Goal: Transaction & Acquisition: Purchase product/service

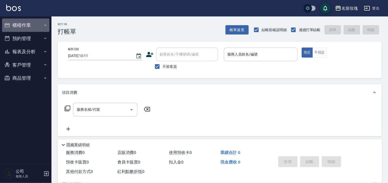
click at [37, 24] on button "櫃檯作業" at bounding box center [25, 25] width 47 height 13
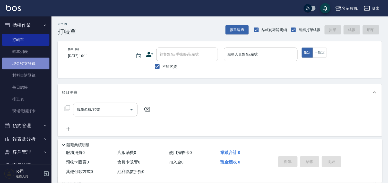
click at [31, 65] on link "現金收支登錄" at bounding box center [25, 64] width 47 height 12
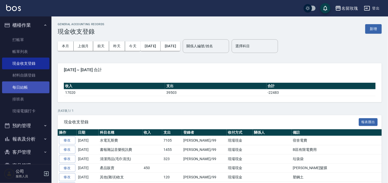
click at [27, 86] on link "每日結帳" at bounding box center [25, 88] width 47 height 12
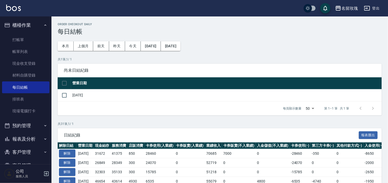
click at [179, 47] on button "[DATE]" at bounding box center [171, 46] width 20 height 10
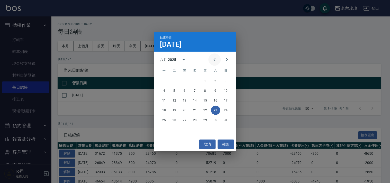
click at [214, 58] on icon "Previous month" at bounding box center [215, 60] width 6 height 6
click at [165, 112] on button "21" at bounding box center [164, 110] width 9 height 9
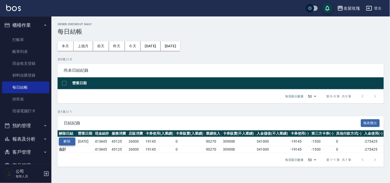
click at [66, 140] on button "解除" at bounding box center [67, 142] width 16 height 8
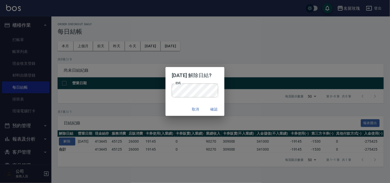
click at [174, 103] on div "取消 確認" at bounding box center [195, 110] width 59 height 14
click at [214, 109] on button "確認" at bounding box center [214, 110] width 16 height 10
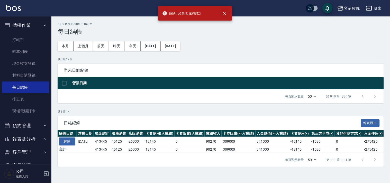
click at [222, 14] on icon "close" at bounding box center [224, 13] width 5 height 5
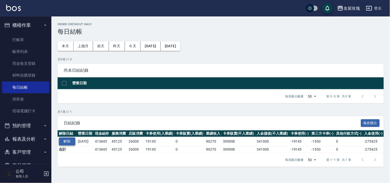
click at [68, 144] on button "解除" at bounding box center [67, 142] width 16 height 8
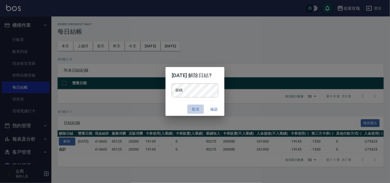
click at [194, 109] on button "取消" at bounding box center [196, 110] width 16 height 10
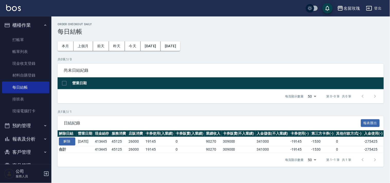
click at [380, 10] on button "登出" at bounding box center [374, 9] width 20 height 10
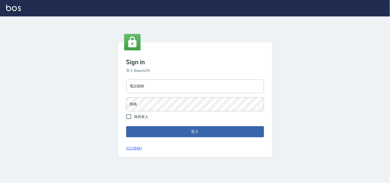
type input "28362778"
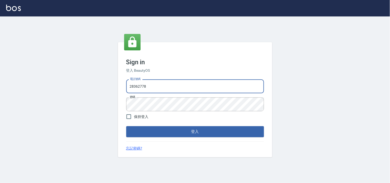
drag, startPoint x: 0, startPoint y: 0, endPoint x: 164, endPoint y: 87, distance: 185.4
click at [164, 87] on input "28362778" at bounding box center [195, 87] width 138 height 14
click at [170, 85] on input "28362778" at bounding box center [195, 87] width 138 height 14
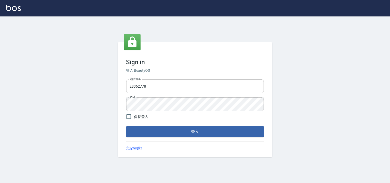
click at [136, 115] on span "保持登入" at bounding box center [141, 116] width 14 height 5
click at [134, 115] on input "保持登入" at bounding box center [128, 116] width 11 height 11
checkbox input "true"
click at [152, 86] on input "28362778" at bounding box center [195, 87] width 138 height 14
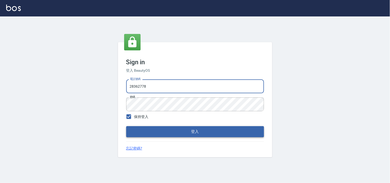
click at [199, 134] on button "登入" at bounding box center [195, 131] width 138 height 11
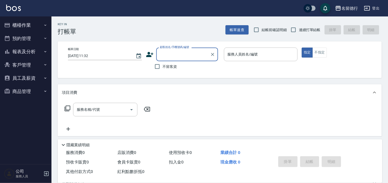
click at [31, 20] on button "櫃檯作業" at bounding box center [25, 25] width 47 height 13
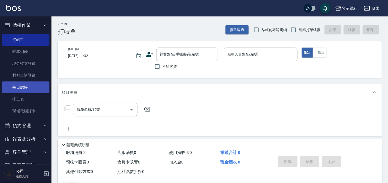
click at [29, 86] on link "每日結帳" at bounding box center [25, 88] width 47 height 12
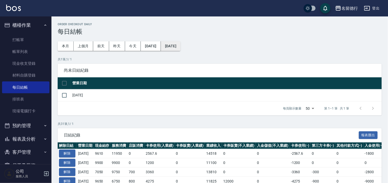
click at [177, 50] on button "[DATE]" at bounding box center [171, 46] width 20 height 10
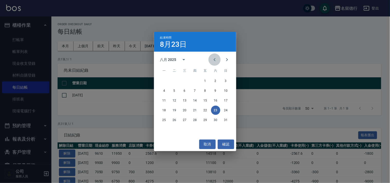
click at [212, 59] on icon "Previous month" at bounding box center [215, 60] width 6 height 6
click at [163, 109] on button "21" at bounding box center [164, 110] width 9 height 9
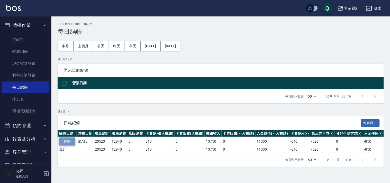
click at [70, 138] on button "解除" at bounding box center [67, 142] width 16 height 8
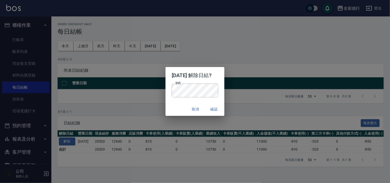
click at [174, 105] on div "取消 確認" at bounding box center [195, 110] width 59 height 14
click at [218, 106] on button "確認" at bounding box center [214, 110] width 16 height 10
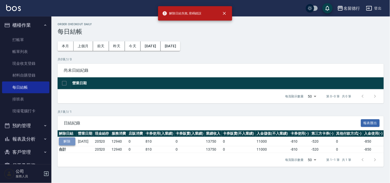
click at [68, 143] on button "解除" at bounding box center [67, 142] width 16 height 8
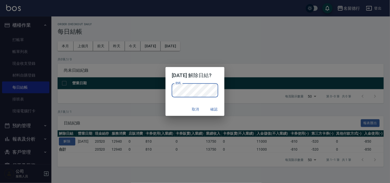
click at [174, 105] on div "取消 確認" at bounding box center [195, 110] width 59 height 14
click at [223, 107] on button "確認" at bounding box center [214, 110] width 16 height 10
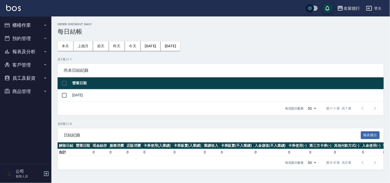
click at [29, 50] on button "報表及分析" at bounding box center [25, 51] width 47 height 13
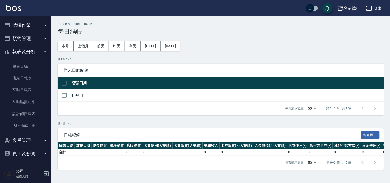
click at [29, 17] on ul "櫃檯作業 打帳單 帳單列表 現金收支登錄 材料自購登錄 每日結帳 排班表 現場電腦打卡 預約管理 預約管理 單日預約紀錄 單週預約紀錄 報表及分析 報表目錄 …" at bounding box center [25, 95] width 47 height 159
click at [29, 22] on button "櫃檯作業" at bounding box center [25, 25] width 47 height 13
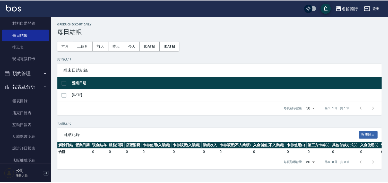
scroll to position [102, 0]
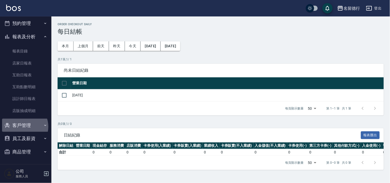
click at [22, 126] on button "客戶管理" at bounding box center [25, 125] width 47 height 13
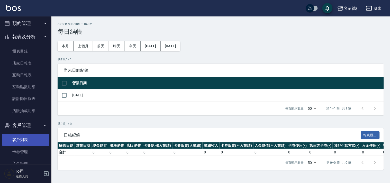
click at [20, 139] on link "客戶列表" at bounding box center [25, 140] width 47 height 12
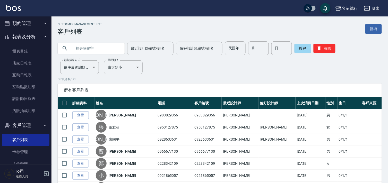
click at [94, 51] on input "text" at bounding box center [96, 48] width 48 height 14
type input "0928633631"
click at [302, 48] on button "搜尋" at bounding box center [302, 48] width 16 height 9
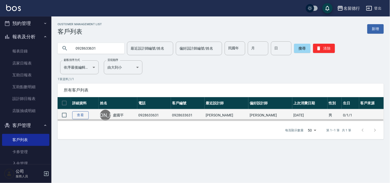
click at [80, 117] on link "查看" at bounding box center [80, 115] width 16 height 8
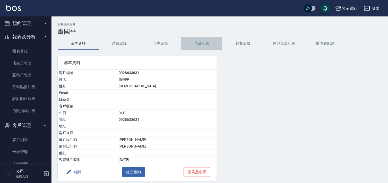
click at [201, 46] on button "入金紀錄" at bounding box center [201, 43] width 41 height 12
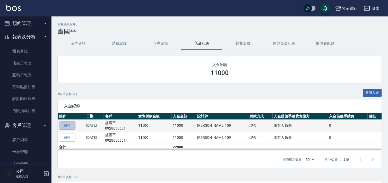
click at [68, 126] on link "編輯" at bounding box center [67, 126] width 16 height 8
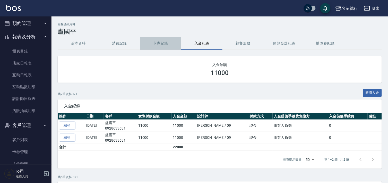
click at [165, 42] on button "卡券紀錄" at bounding box center [160, 43] width 41 height 12
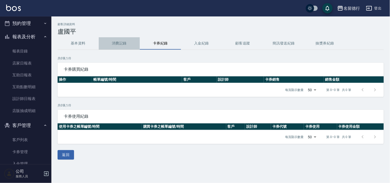
click at [126, 46] on button "消費記錄" at bounding box center [119, 43] width 41 height 12
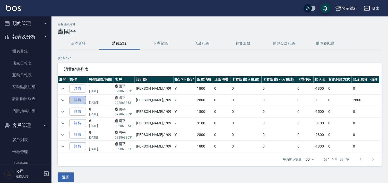
click at [80, 100] on link "詳情" at bounding box center [77, 100] width 16 height 8
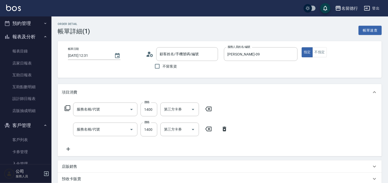
type input "2025/07/21 12:31"
type input "TINA-09"
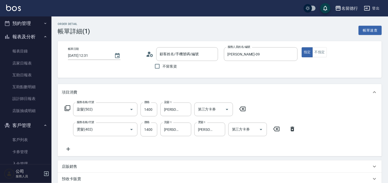
type input "染髮(502)"
type input "燙髮(402)"
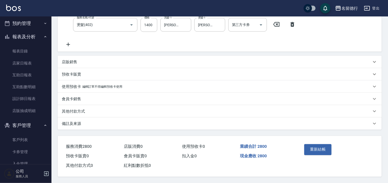
type input "盧國平/0928633631/0928633631"
click at [81, 113] on div "其他付款方式" at bounding box center [220, 111] width 324 height 12
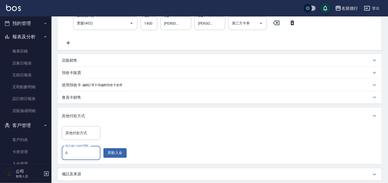
click at [74, 152] on input "0" at bounding box center [81, 153] width 39 height 14
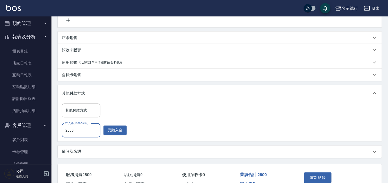
scroll to position [159, 0]
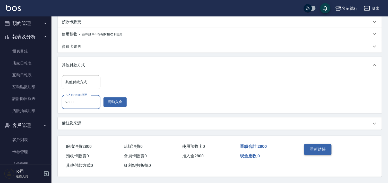
type input "2800"
click at [324, 148] on button "重新結帳" at bounding box center [317, 149] width 27 height 11
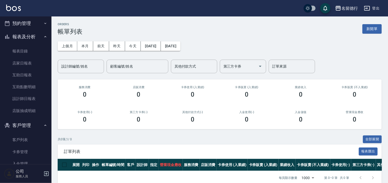
click at [28, 18] on button "預約管理" at bounding box center [25, 23] width 47 height 13
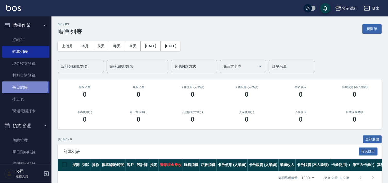
click at [23, 87] on link "每日結帳" at bounding box center [25, 88] width 47 height 12
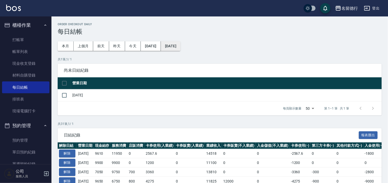
click at [180, 48] on button "[DATE]" at bounding box center [171, 46] width 20 height 10
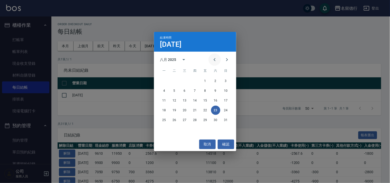
click at [216, 58] on icon "Previous month" at bounding box center [215, 60] width 6 height 6
click at [161, 108] on button "21" at bounding box center [164, 110] width 9 height 9
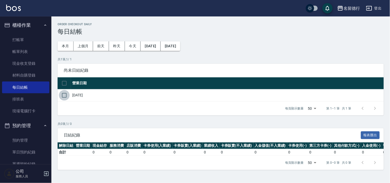
click at [63, 98] on input "checkbox" at bounding box center [64, 95] width 11 height 11
checkbox input "true"
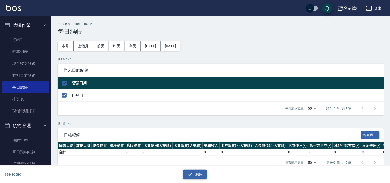
click at [197, 174] on button "結帳" at bounding box center [195, 175] width 24 height 10
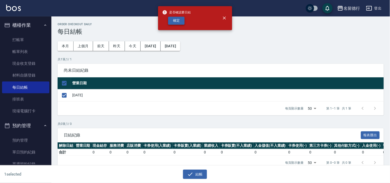
click at [182, 22] on button "確定" at bounding box center [176, 21] width 16 height 8
checkbox input "false"
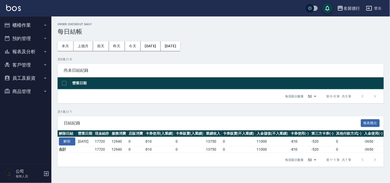
drag, startPoint x: 11, startPoint y: 15, endPoint x: 19, endPoint y: 21, distance: 10.0
click at [11, 15] on div "名留德行 登出" at bounding box center [195, 8] width 390 height 16
click at [21, 24] on button "櫃檯作業" at bounding box center [25, 25] width 47 height 13
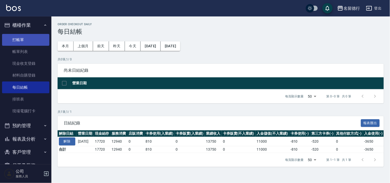
click at [26, 42] on link "打帳單" at bounding box center [25, 40] width 47 height 12
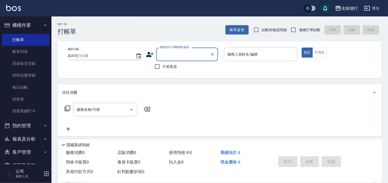
click at [169, 55] on input "顧客姓名/手機號碼/編號" at bounding box center [182, 54] width 49 height 9
type input "09628633631"
click at [163, 35] on div "Key In 打帳單 帳單速查 結帳前確認明細 連續打單結帳 掛單 結帳 明細 帳單日期 2025/08/23 11:33 顧客姓名/手機號碼/編號 顧客姓名…" at bounding box center [219, 133] width 336 height 235
click at [195, 53] on input "顧客姓名/手機號碼/編號" at bounding box center [182, 54] width 49 height 9
click at [175, 72] on li "盧國平/0928633631/0928633631" at bounding box center [187, 70] width 62 height 14
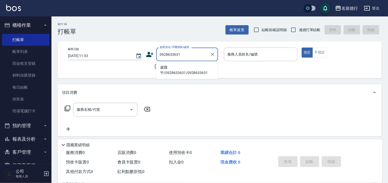
type input "盧國平/0928633631/0928633631"
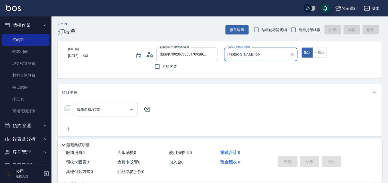
type input "TINA-09"
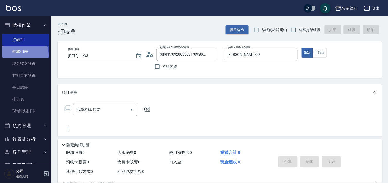
click at [21, 55] on link "帳單列表" at bounding box center [25, 52] width 47 height 12
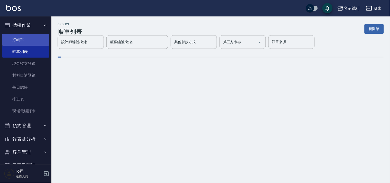
click at [16, 38] on link "打帳單" at bounding box center [25, 40] width 47 height 12
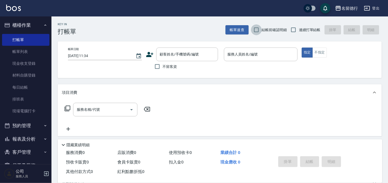
drag, startPoint x: 259, startPoint y: 31, endPoint x: 280, endPoint y: 31, distance: 21.6
click at [259, 31] on input "結帳前確認明細" at bounding box center [256, 29] width 11 height 11
checkbox input "true"
click at [299, 30] on span "連續打單結帳" at bounding box center [310, 29] width 22 height 5
click at [299, 30] on input "連續打單結帳" at bounding box center [293, 29] width 11 height 11
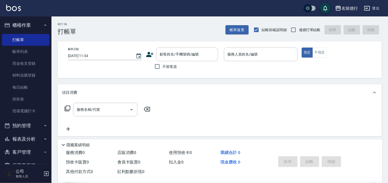
checkbox input "true"
click at [168, 66] on span "不留客資" at bounding box center [170, 66] width 14 height 5
click at [163, 66] on input "不留客資" at bounding box center [157, 66] width 11 height 11
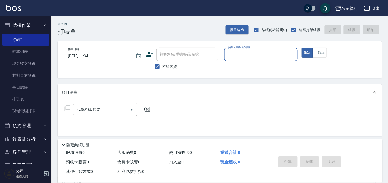
click at [164, 65] on span "不留客資" at bounding box center [170, 66] width 14 height 5
click at [163, 65] on input "不留客資" at bounding box center [157, 66] width 11 height 11
click at [154, 69] on input "不留客資" at bounding box center [157, 66] width 11 height 11
checkbox input "true"
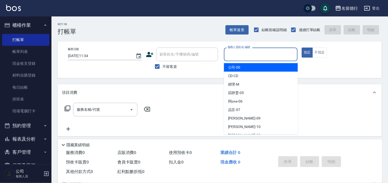
click at [241, 54] on input "服務人員姓名/編號" at bounding box center [260, 54] width 69 height 9
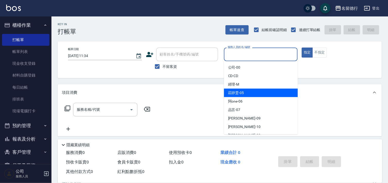
click at [242, 95] on span "莊靜雯 -05" at bounding box center [236, 92] width 16 height 5
type input "莊靜雯-05"
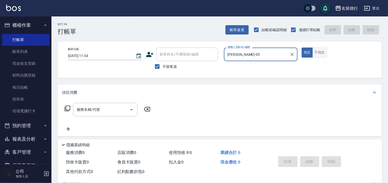
click at [321, 50] on button "不指定" at bounding box center [319, 53] width 14 height 10
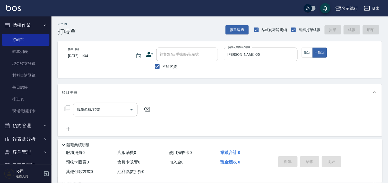
click at [68, 103] on div "服務名稱/代號 服務名稱/代號" at bounding box center [108, 110] width 92 height 14
click at [67, 109] on icon at bounding box center [67, 108] width 6 height 6
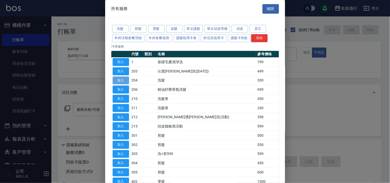
click at [121, 79] on button "加入" at bounding box center [121, 81] width 16 height 8
type input "洗髮(204)"
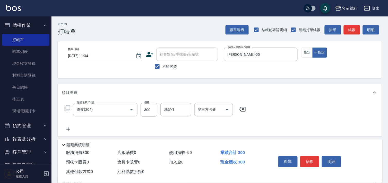
click at [72, 108] on div "服務名稱/代號 洗髮(204) 服務名稱/代號 價格 300 價格 洗髮-1 洗髮-1 第三方卡券 第三方卡券" at bounding box center [155, 110] width 187 height 14
click at [70, 108] on icon at bounding box center [68, 109] width 6 height 6
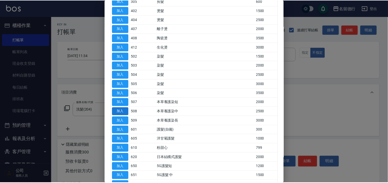
scroll to position [314, 0]
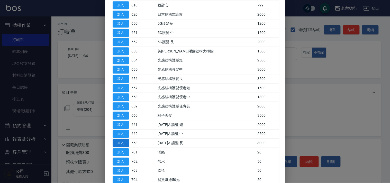
drag, startPoint x: 125, startPoint y: 155, endPoint x: 128, endPoint y: 147, distance: 8.1
click at [125, 155] on button "加入" at bounding box center [121, 152] width 16 height 8
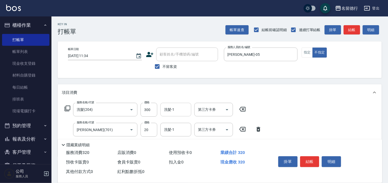
click at [170, 107] on div "洗髮-1 洗髮-1" at bounding box center [175, 110] width 31 height 14
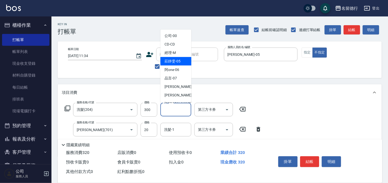
click at [172, 62] on span "莊靜雯 -05" at bounding box center [172, 61] width 16 height 5
type input "莊靜雯-05"
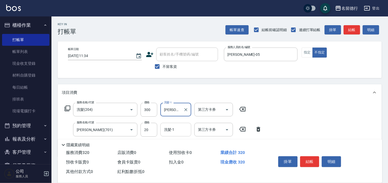
click at [173, 125] on div "洗髮-1" at bounding box center [175, 130] width 31 height 14
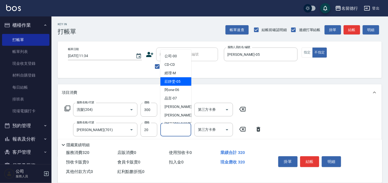
click at [176, 82] on span "莊靜雯 -05" at bounding box center [172, 81] width 16 height 5
type input "莊靜雯-05"
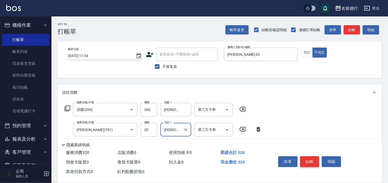
click at [306, 160] on button "結帳" at bounding box center [309, 161] width 19 height 11
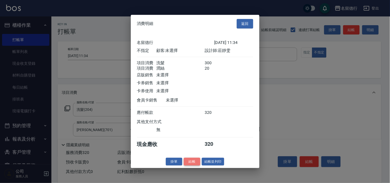
click at [191, 164] on button "結帳" at bounding box center [192, 162] width 16 height 8
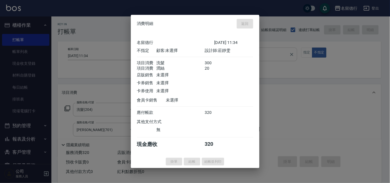
type input "2025/08/23 11:41"
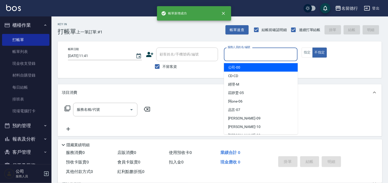
click at [262, 58] on input "服務人員姓名/編號" at bounding box center [260, 54] width 69 height 9
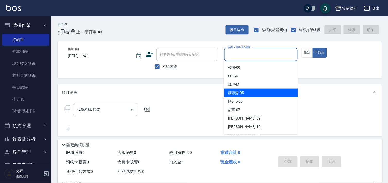
click at [262, 93] on div "莊靜雯 -05" at bounding box center [261, 93] width 74 height 8
type input "莊靜雯-05"
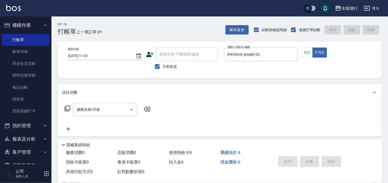
click at [67, 111] on icon at bounding box center [67, 108] width 6 height 6
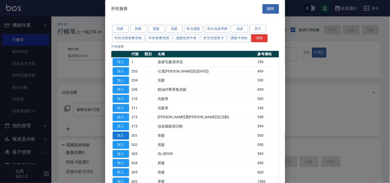
click at [125, 139] on button "加入" at bounding box center [121, 136] width 16 height 8
type input "剪髮(301)"
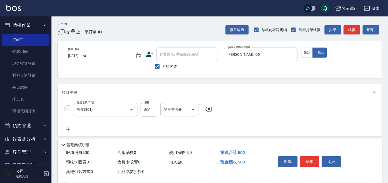
click at [157, 107] on input "500" at bounding box center [148, 110] width 17 height 14
type input "400"
click at [308, 160] on button "結帳" at bounding box center [309, 161] width 19 height 11
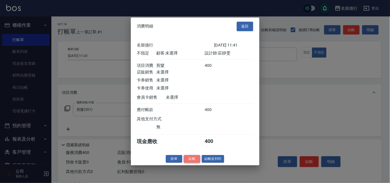
click at [191, 160] on button "結帳" at bounding box center [192, 159] width 16 height 8
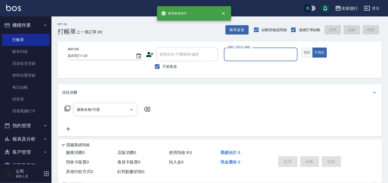
click at [307, 57] on button "指定" at bounding box center [307, 53] width 11 height 10
